Goal: Transaction & Acquisition: Obtain resource

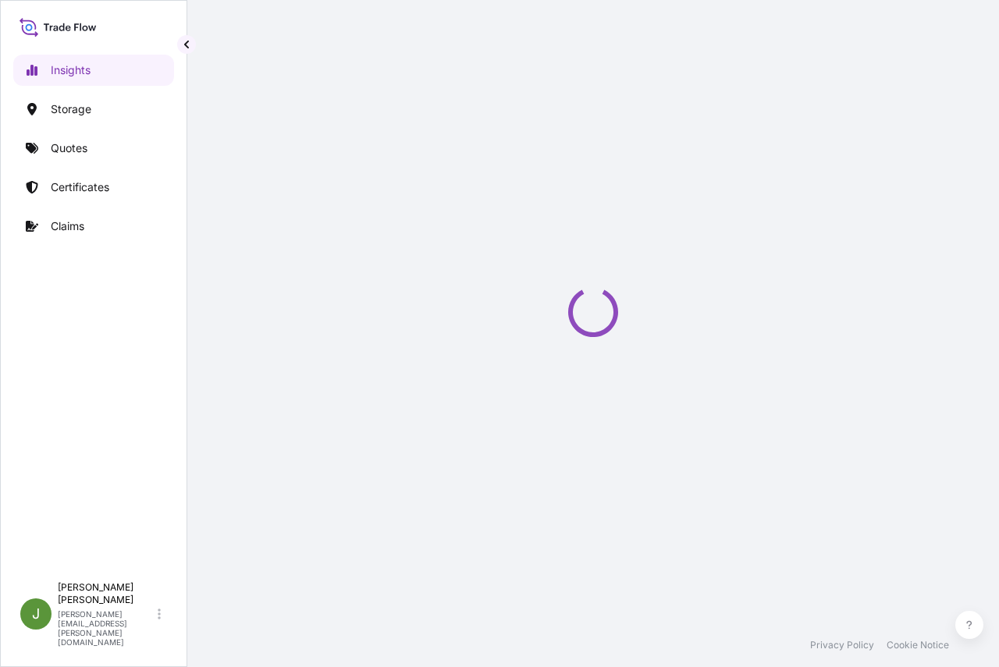
select select "2025"
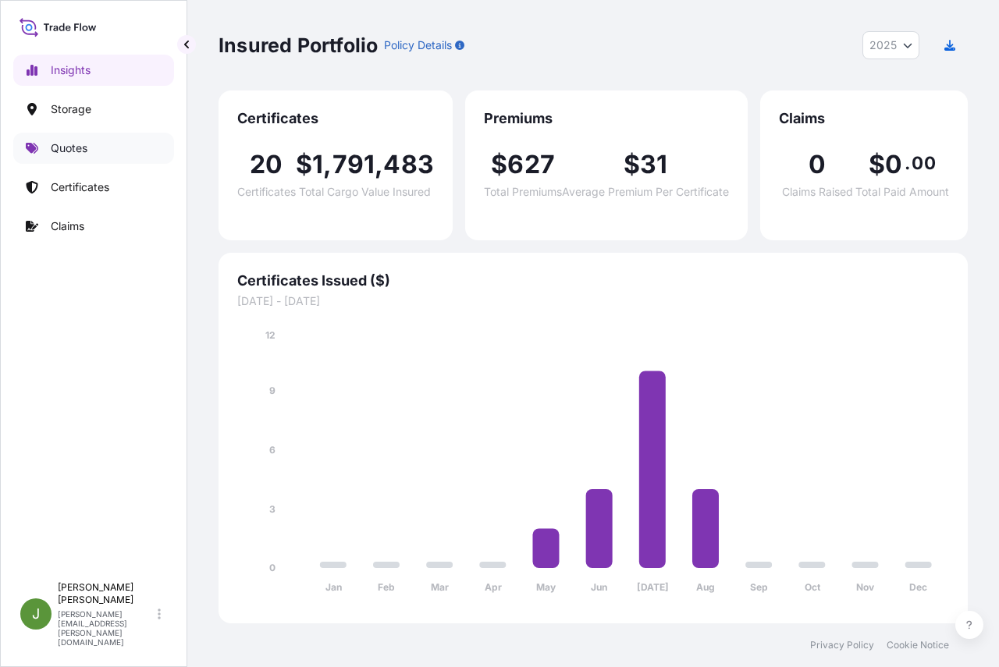
click at [60, 147] on p "Quotes" at bounding box center [69, 148] width 37 height 16
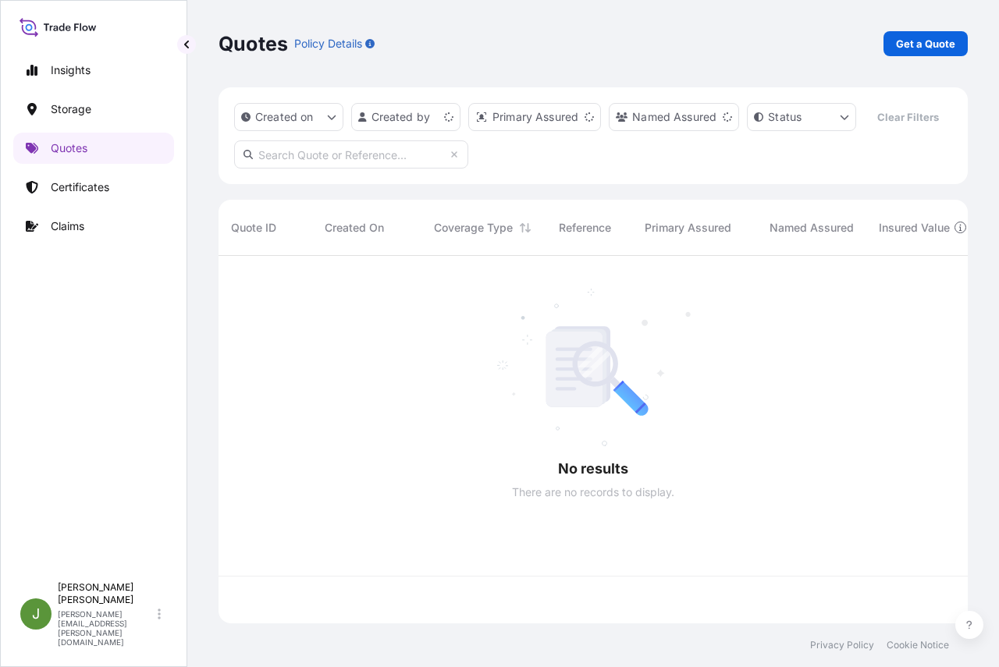
scroll to position [332, 737]
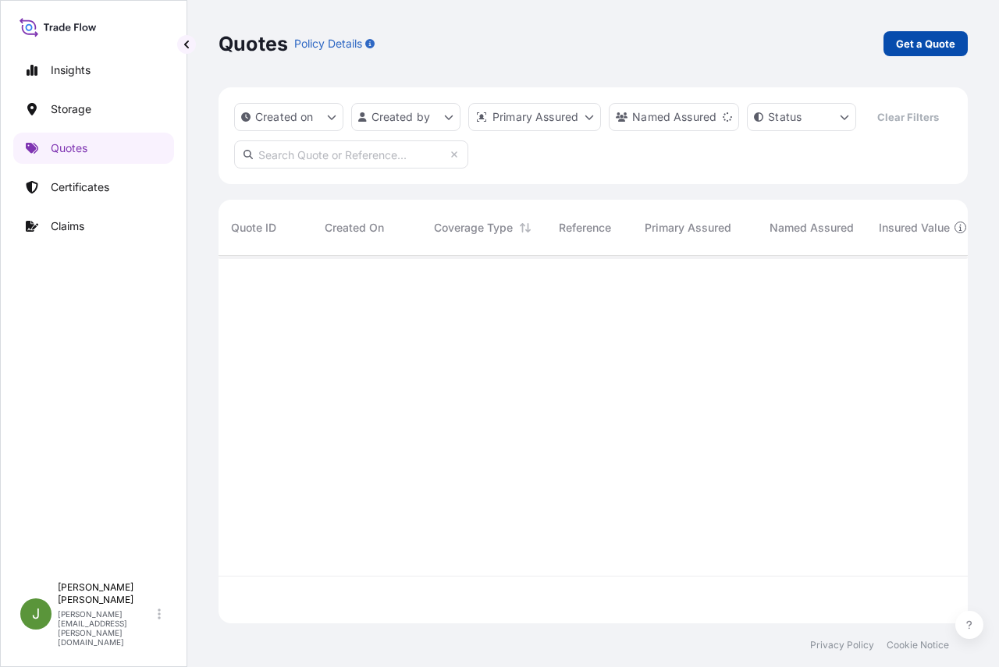
click at [922, 41] on p "Get a Quote" at bounding box center [925, 44] width 59 height 16
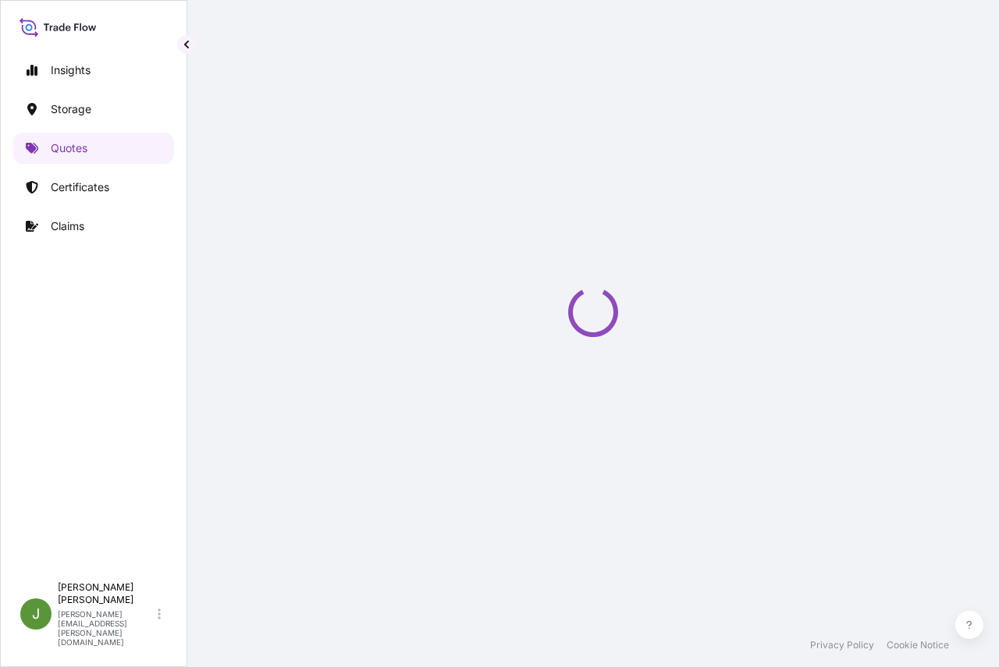
select select "Water"
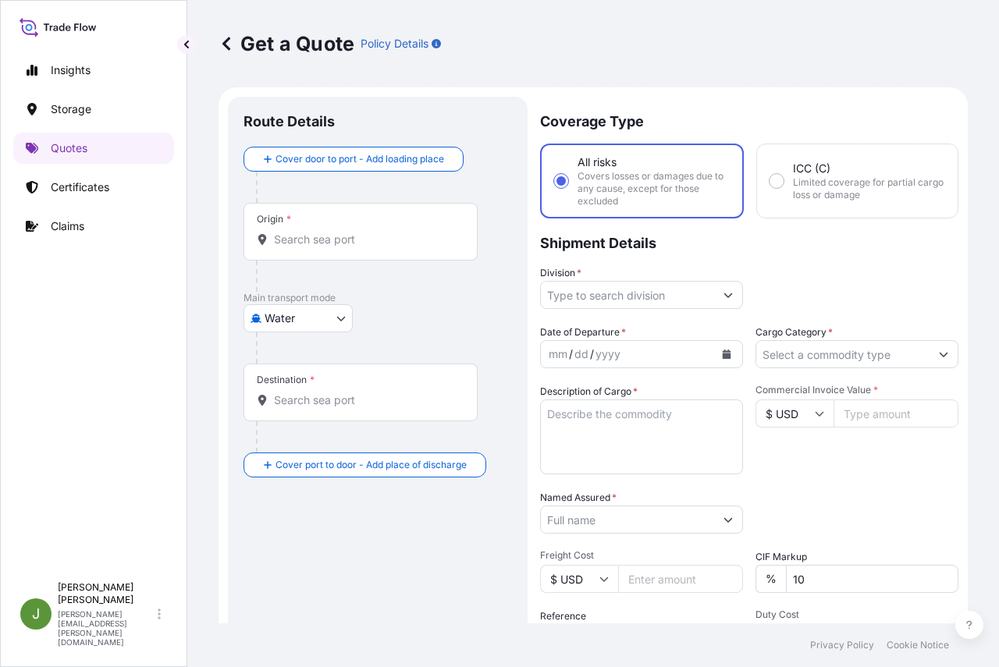
scroll to position [25, 0]
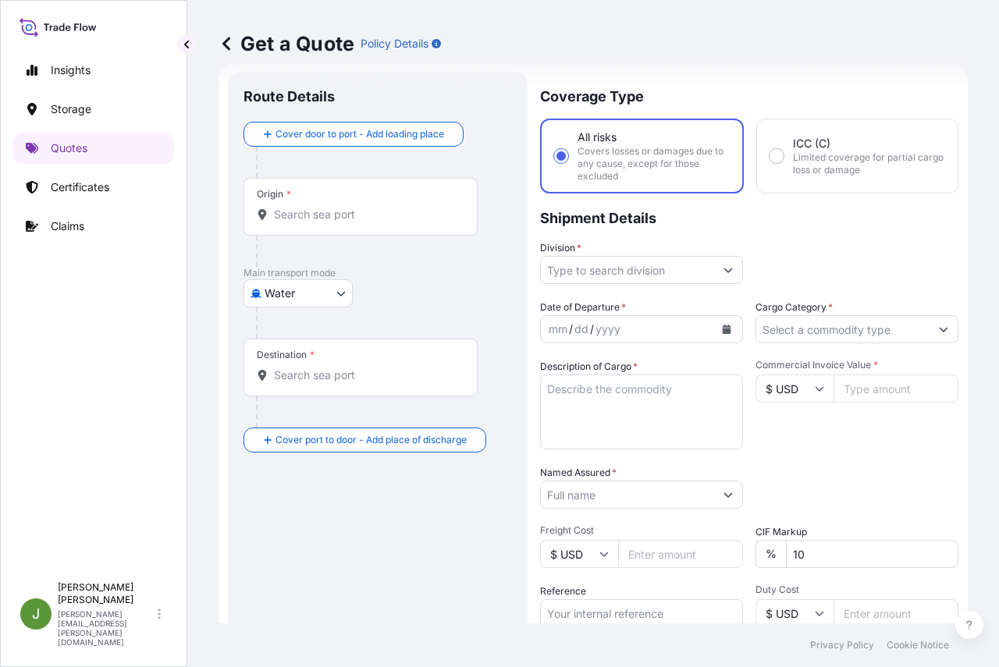
click at [844, 384] on input "Commercial Invoice Value *" at bounding box center [895, 388] width 125 height 28
paste input "33883.20"
type input "33883.20"
click at [783, 446] on div "Commercial Invoice Value * $ USD 33883.20" at bounding box center [856, 404] width 203 height 91
click at [653, 404] on textarea "Description of Cargo *" at bounding box center [641, 411] width 203 height 75
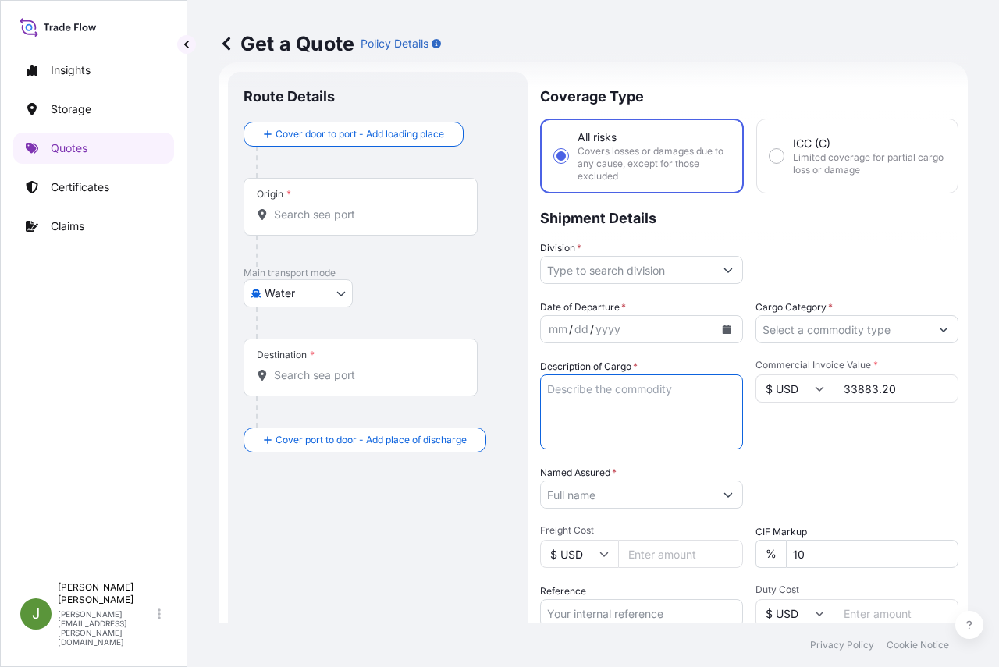
click at [607, 399] on textarea "Description of Cargo *" at bounding box center [641, 411] width 203 height 75
paste textarea "24 DRUMS LOADED ONTO 8 PALLETS LOADED INTO 1 20' CONTAINER(S) ADCOTE(TM) 35D9 1…"
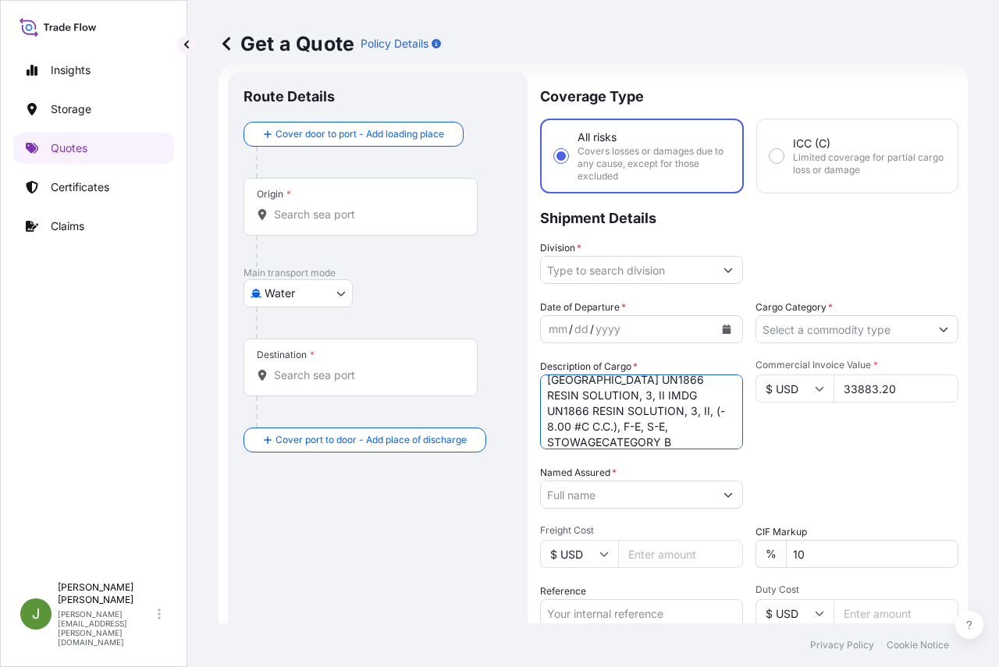
type textarea "24 DRUMS LOADED ONTO 8 PALLETS LOADED INTO 1 20' CONTAINER(S) ADCOTE(TM) 35D9 1…"
click at [641, 488] on input "Named Assured *" at bounding box center [627, 495] width 173 height 28
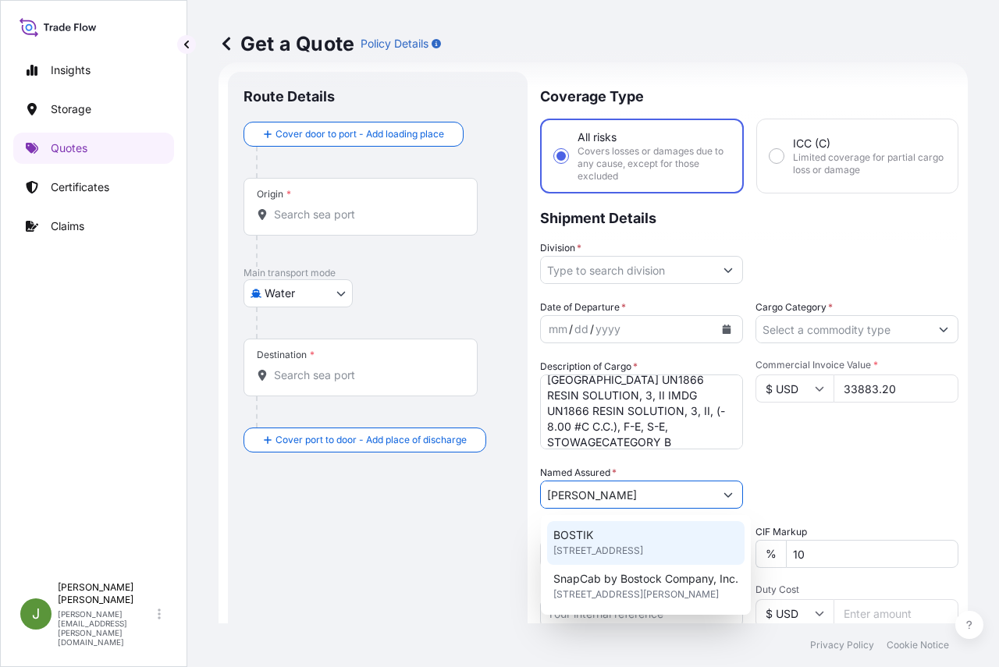
click at [586, 545] on span "[STREET_ADDRESS]" at bounding box center [598, 551] width 90 height 16
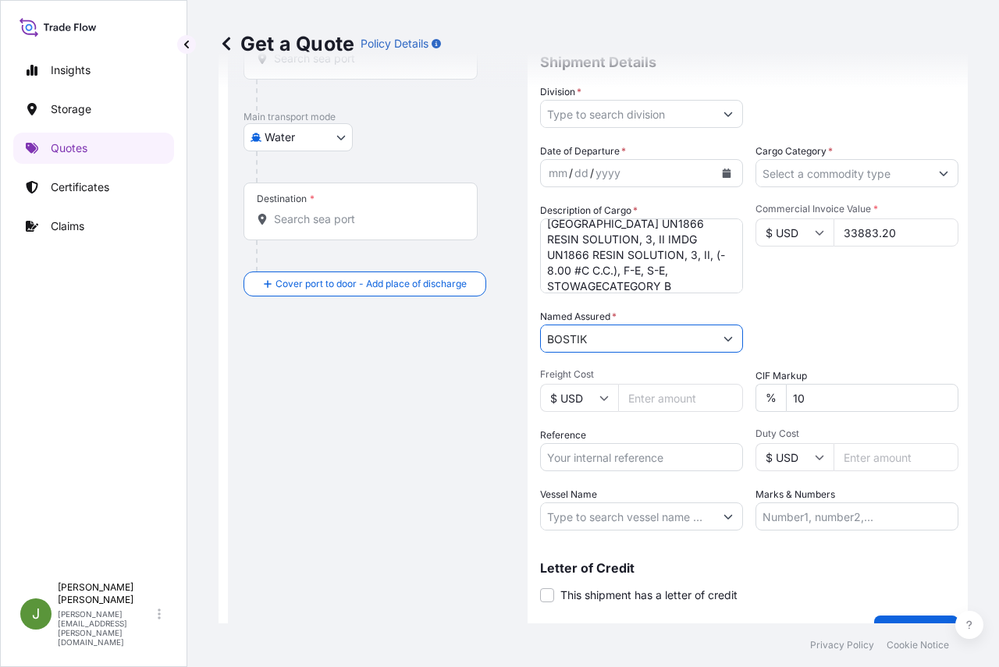
scroll to position [214, 0]
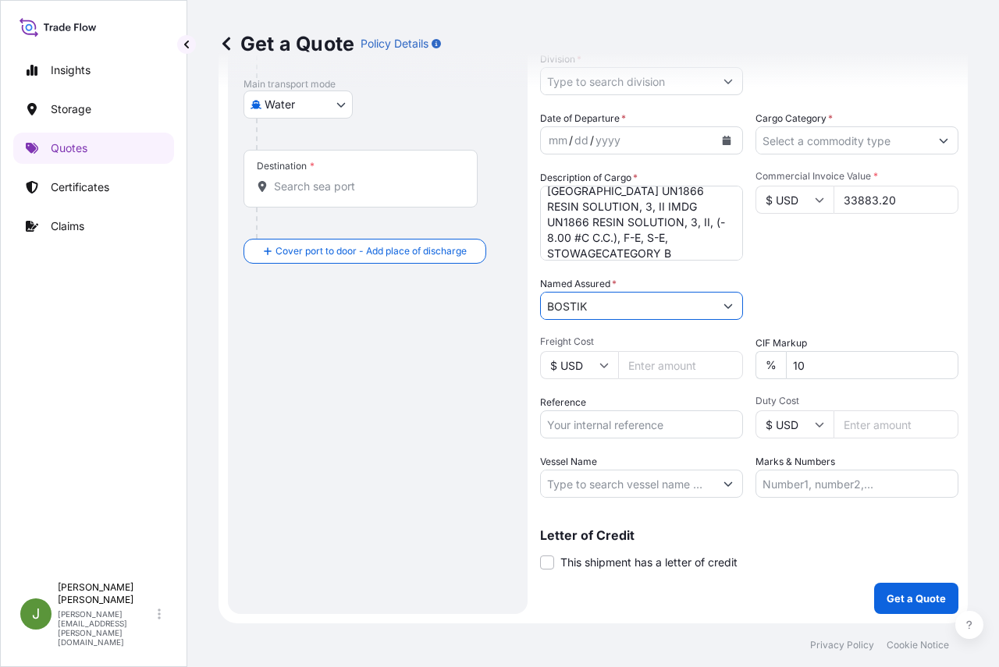
type input "BOSTIK"
click at [632, 423] on input "Reference" at bounding box center [641, 424] width 203 height 28
drag, startPoint x: 592, startPoint y: 425, endPoint x: 605, endPoint y: 428, distance: 12.7
click at [592, 425] on input "US" at bounding box center [641, 424] width 203 height 28
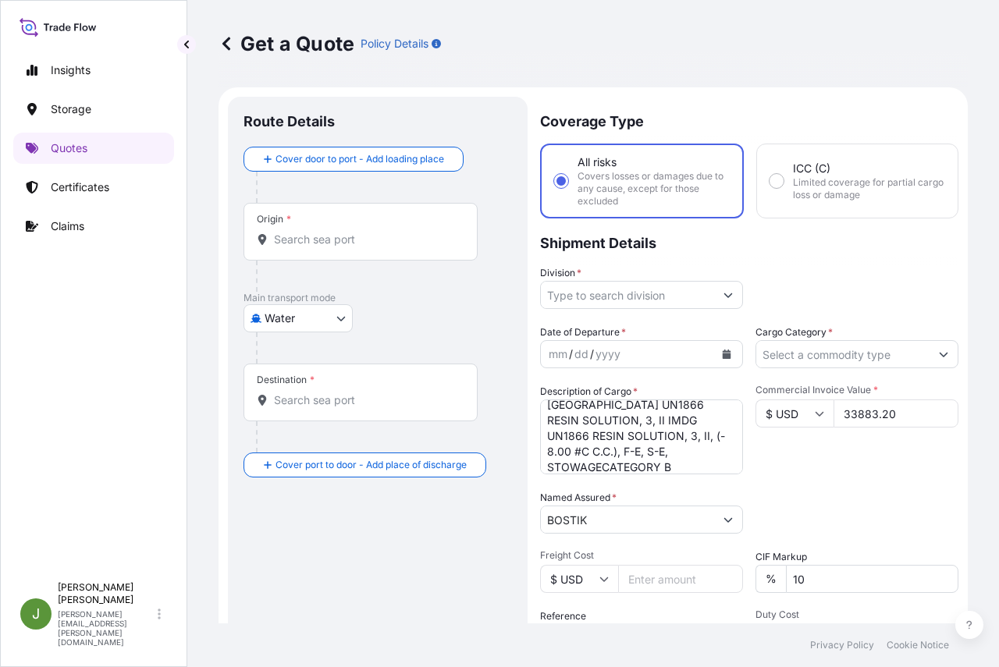
type input "US10020842634"
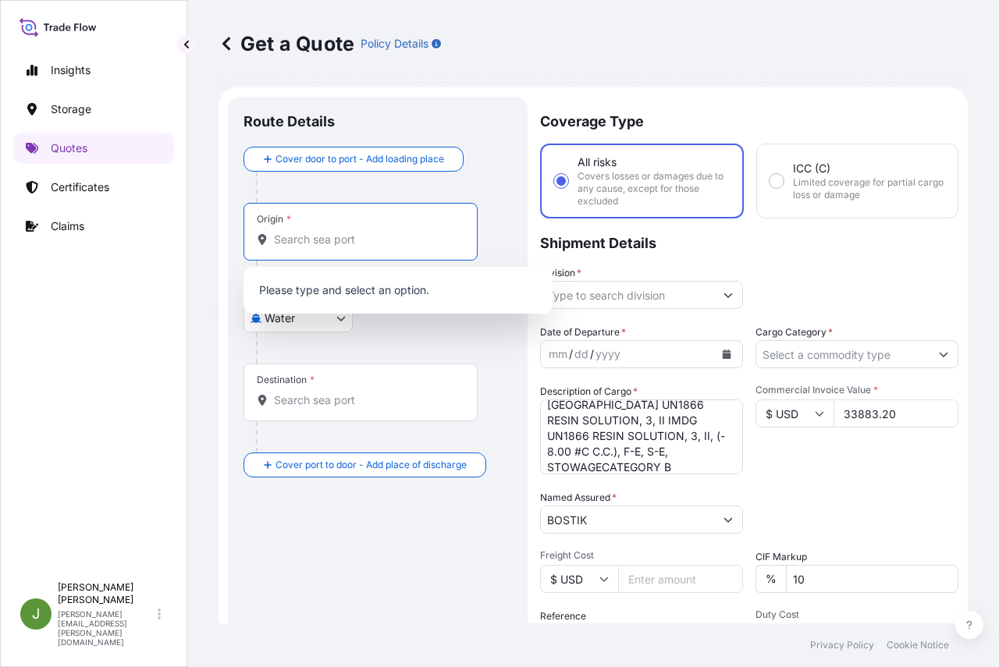
click at [320, 244] on input "Origin *" at bounding box center [366, 240] width 184 height 16
click at [307, 236] on input "Origin * Please select an origin" at bounding box center [366, 240] width 184 height 16
paste input "USCHI"
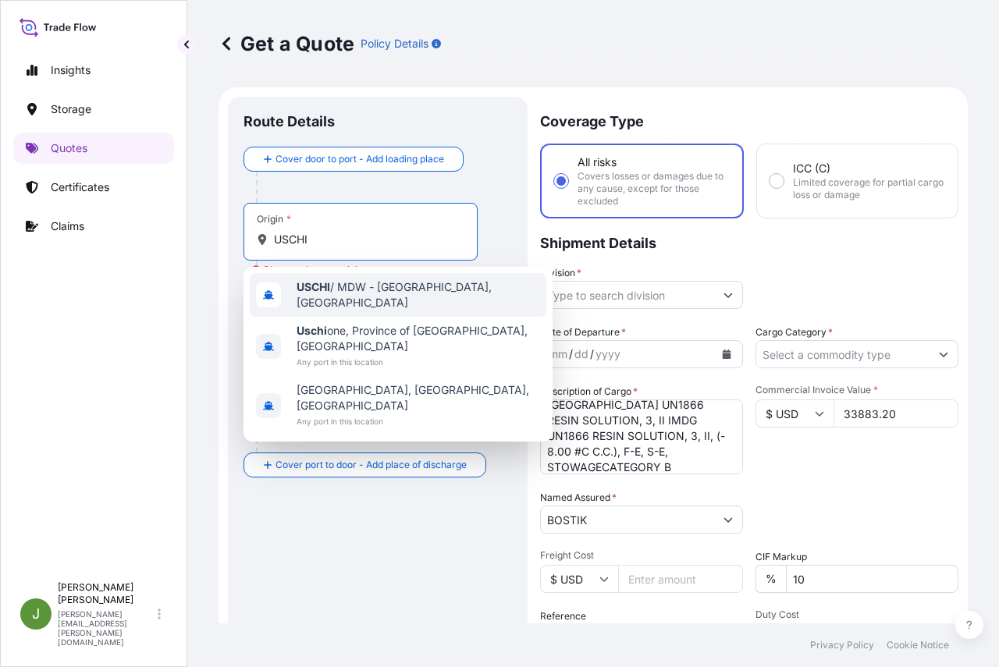
click at [347, 285] on span "USCHI / MDW - [GEOGRAPHIC_DATA], [GEOGRAPHIC_DATA]" at bounding box center [417, 294] width 243 height 31
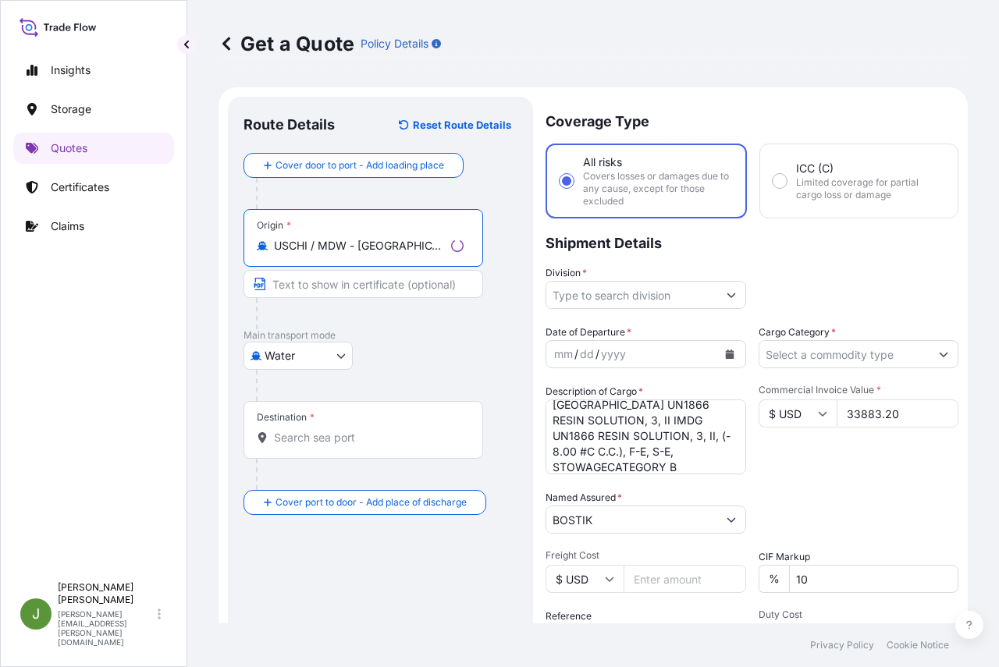
type input "USCHI / MDW - [GEOGRAPHIC_DATA], [GEOGRAPHIC_DATA]"
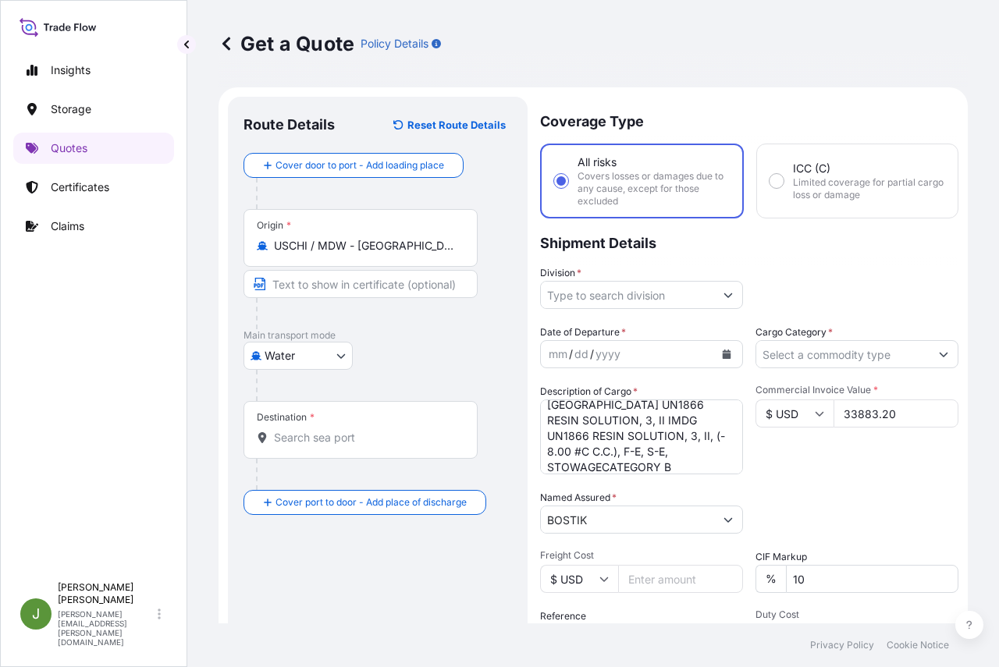
click at [329, 431] on input "Destination *" at bounding box center [366, 438] width 184 height 16
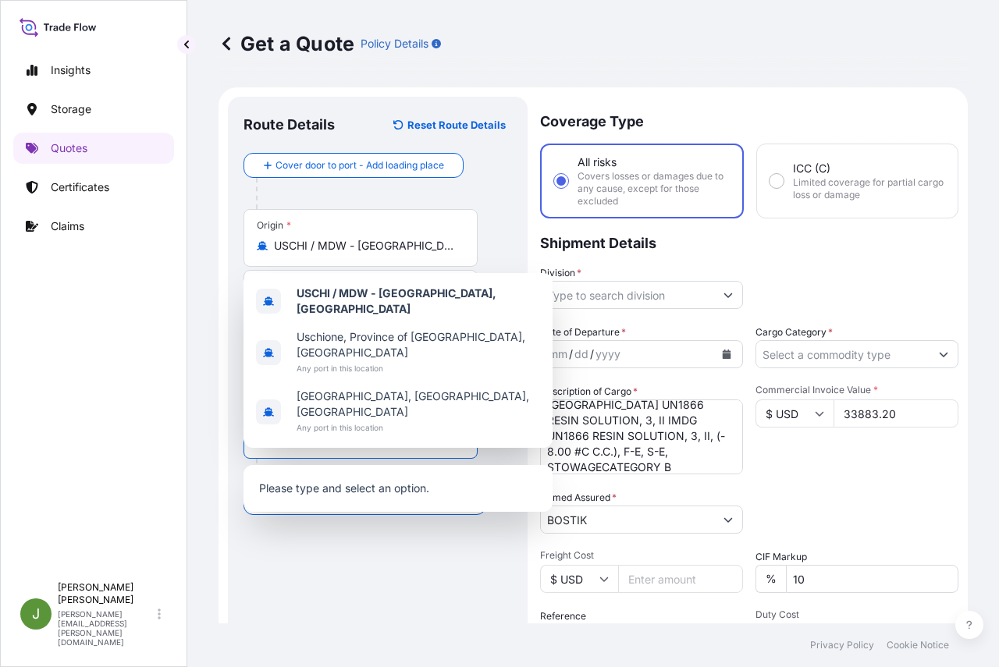
paste input "THLCH"
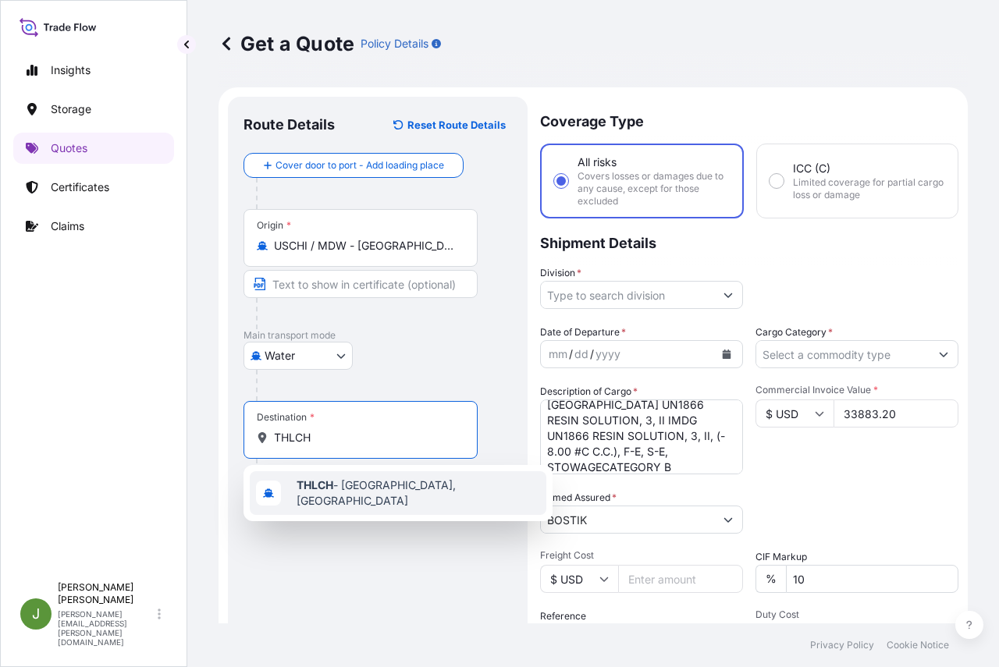
click at [330, 498] on div "THLCH - [GEOGRAPHIC_DATA], [GEOGRAPHIC_DATA]" at bounding box center [398, 493] width 296 height 44
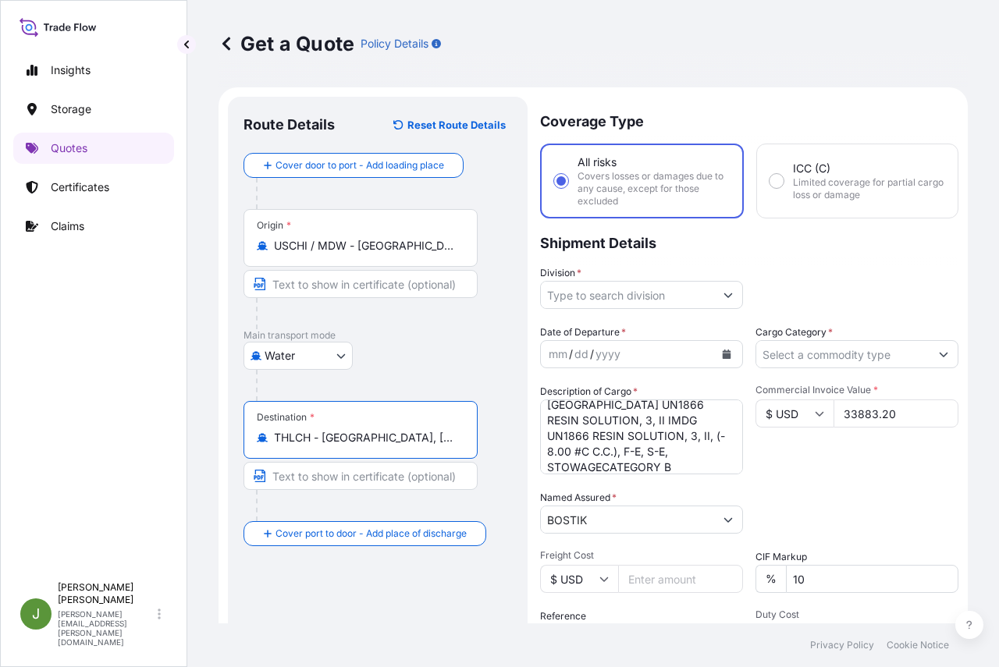
type input "THLCH - [GEOGRAPHIC_DATA], [GEOGRAPHIC_DATA]"
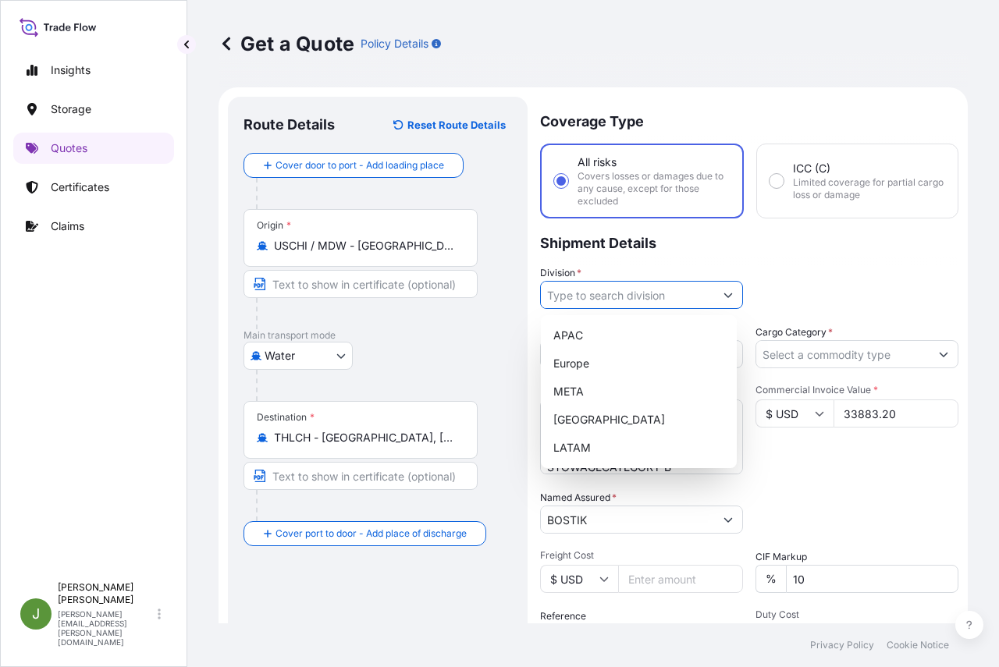
click at [658, 296] on input "Division *" at bounding box center [627, 295] width 173 height 28
click at [608, 414] on div "[GEOGRAPHIC_DATA]" at bounding box center [638, 420] width 183 height 28
type input "[GEOGRAPHIC_DATA]"
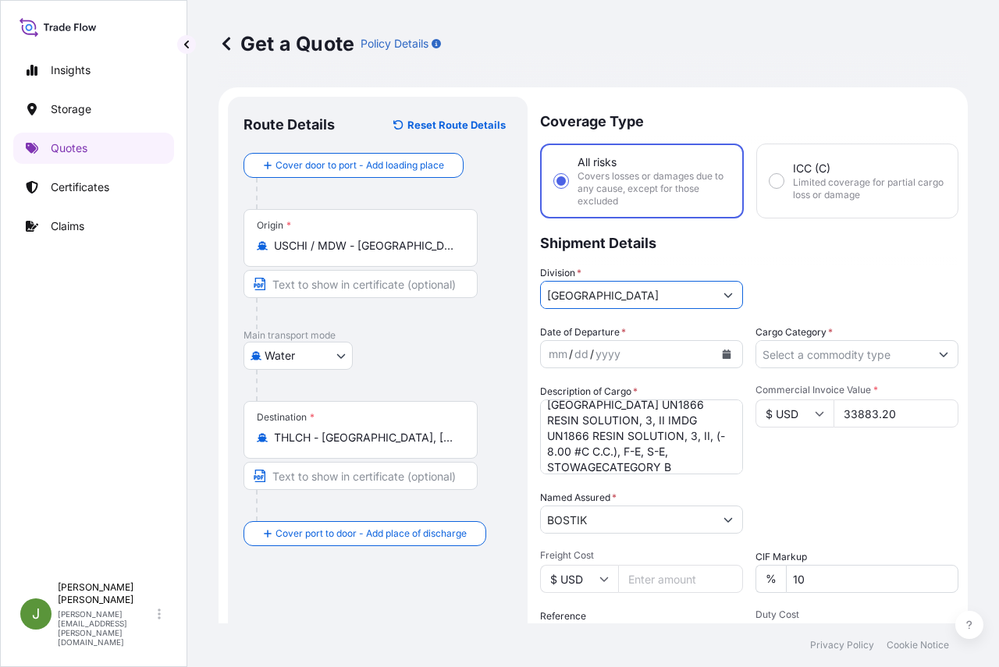
click at [722, 356] on icon "Calendar" at bounding box center [726, 354] width 9 height 9
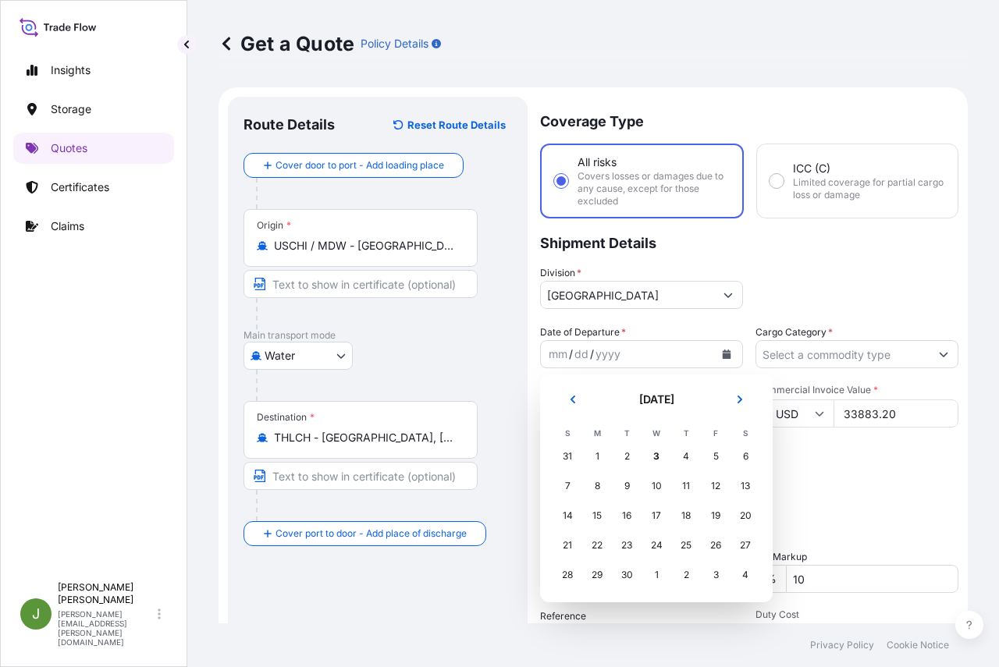
click at [568, 454] on div "31" at bounding box center [567, 456] width 28 height 28
click at [571, 400] on icon "Previous" at bounding box center [572, 400] width 5 height 8
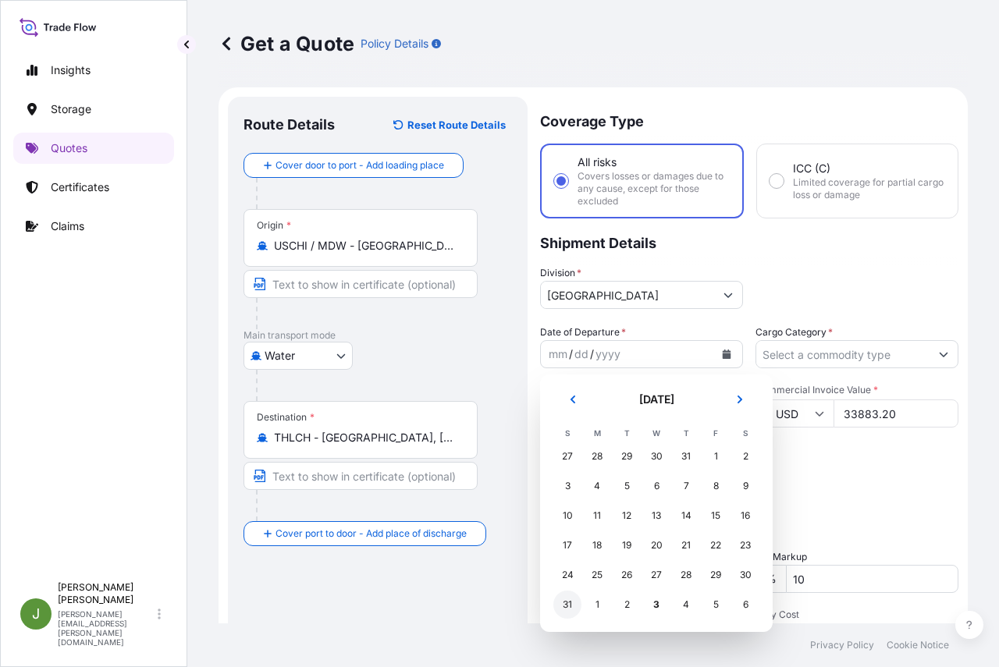
click at [561, 601] on div "31" at bounding box center [567, 605] width 28 height 28
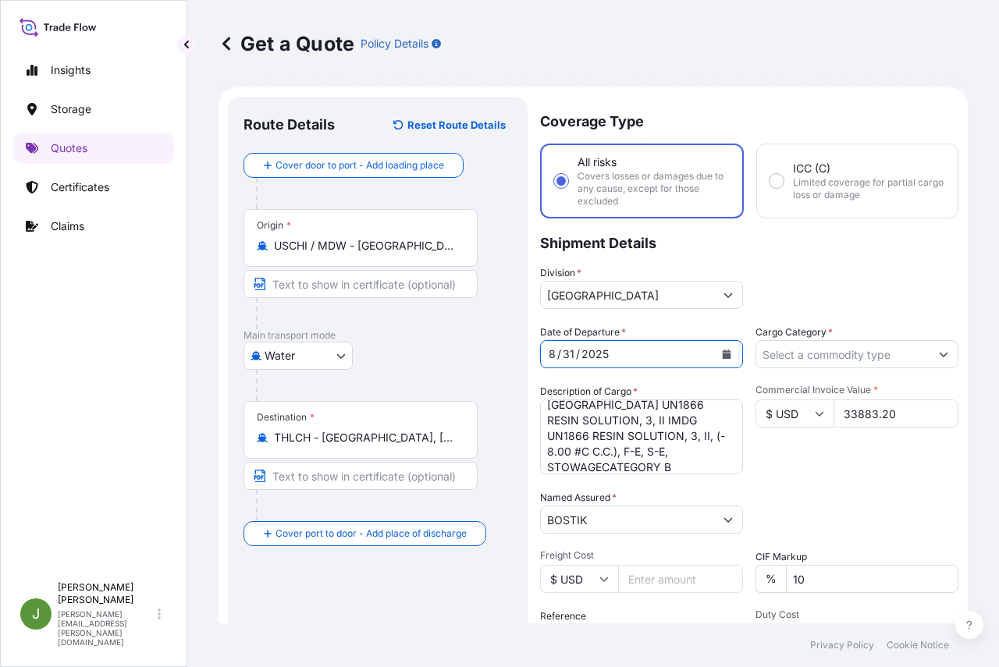
click at [864, 360] on input "Cargo Category *" at bounding box center [842, 354] width 173 height 28
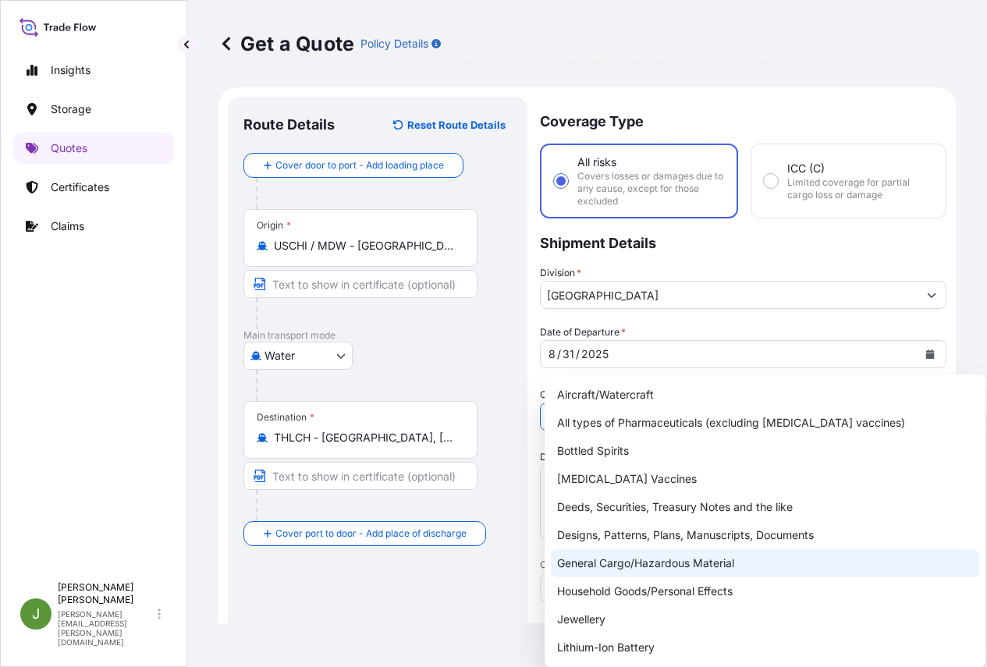
click at [630, 563] on div "General Cargo/Hazardous Material" at bounding box center [765, 563] width 428 height 28
type input "General Cargo/Hazardous Material"
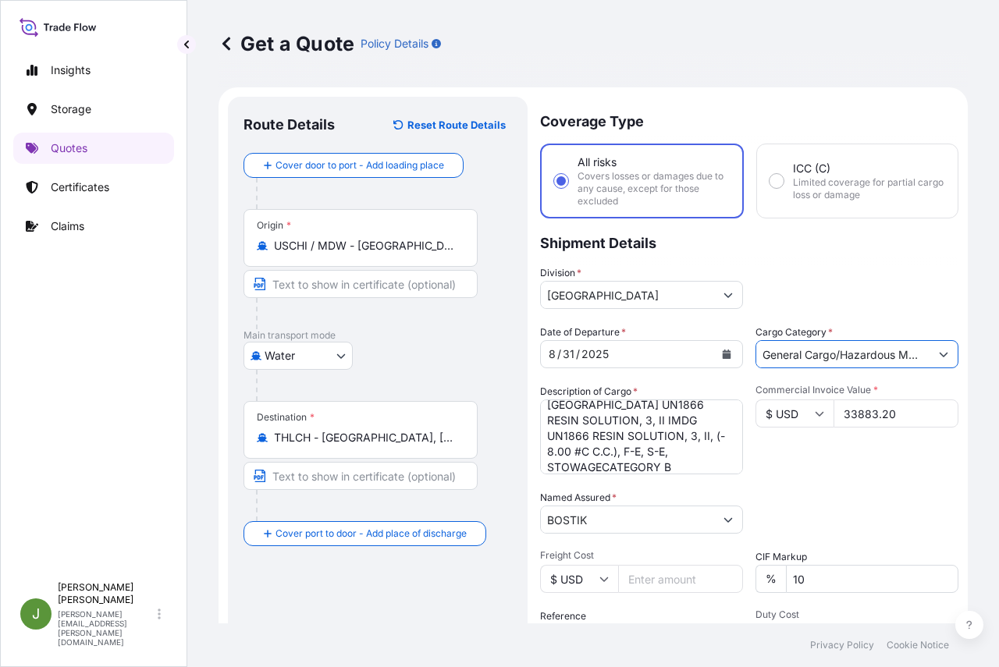
scroll to position [214, 0]
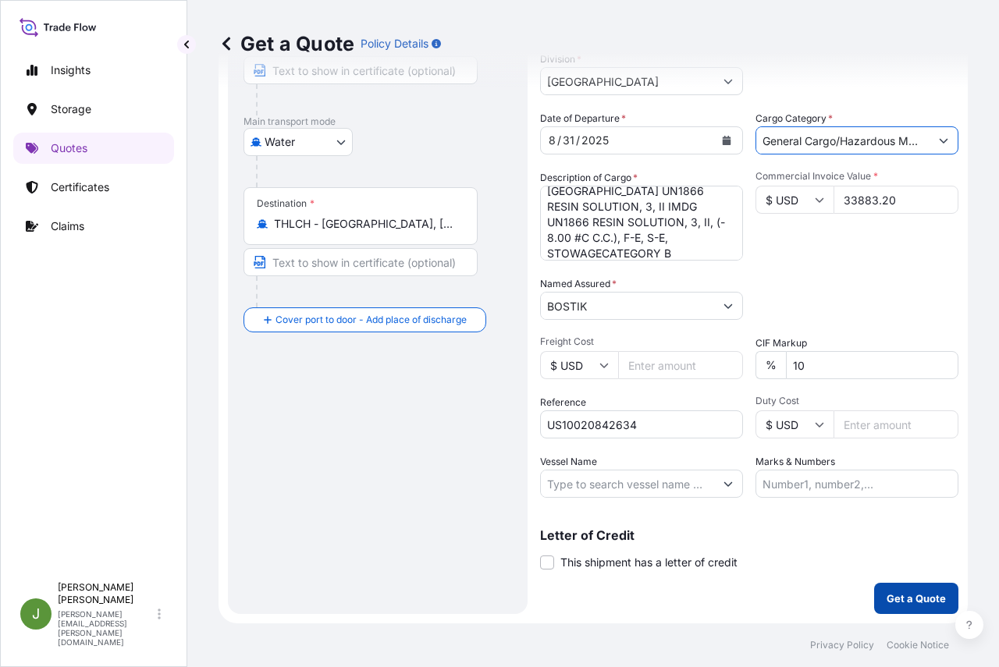
click at [899, 598] on p "Get a Quote" at bounding box center [915, 599] width 59 height 16
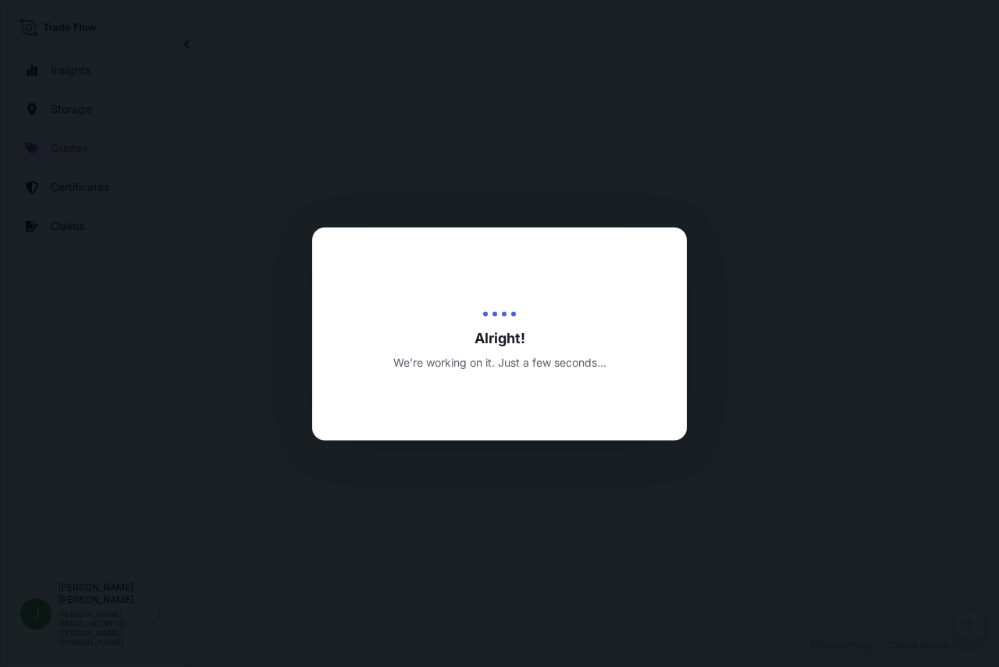
select select "Water"
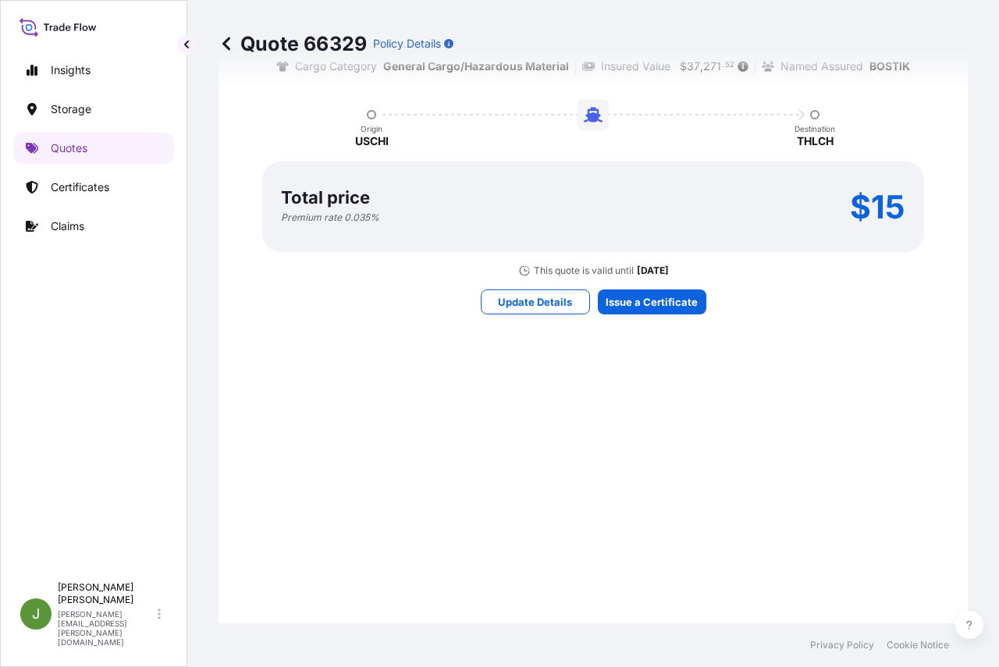
scroll to position [853, 0]
